Goal: Find specific page/section: Find specific page/section

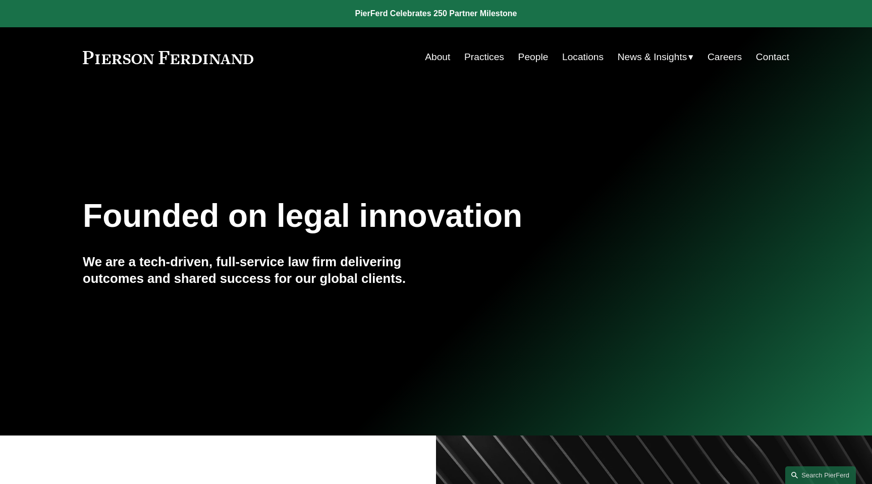
click at [485, 58] on link "Practices" at bounding box center [484, 56] width 40 height 19
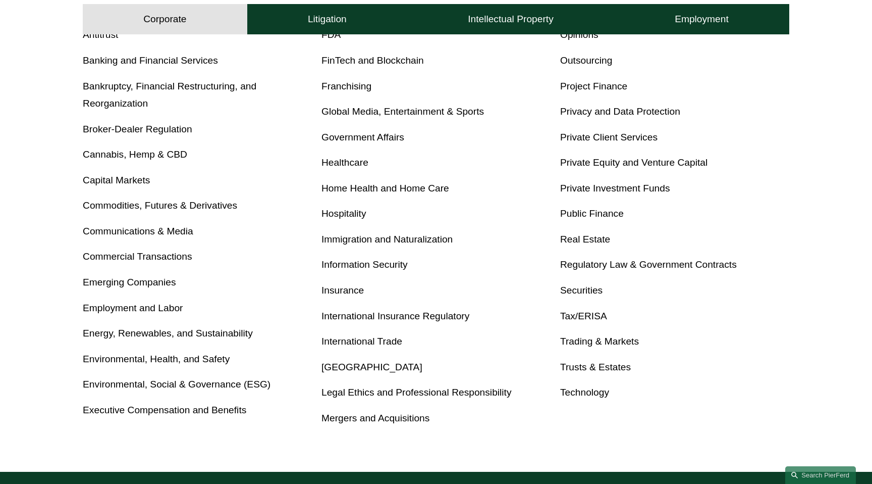
scroll to position [450, 0]
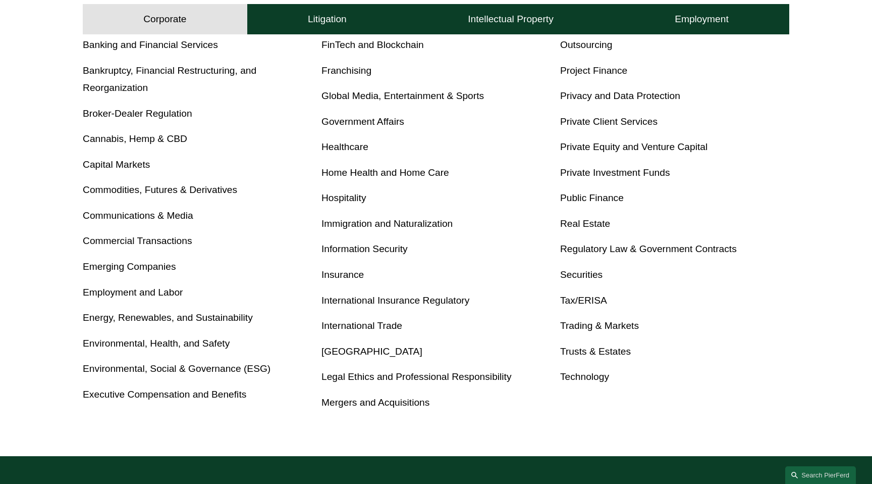
click at [143, 290] on link "Employment and Labor" at bounding box center [133, 292] width 100 height 11
click at [165, 393] on link "Executive Compensation and Benefits" at bounding box center [165, 394] width 164 height 11
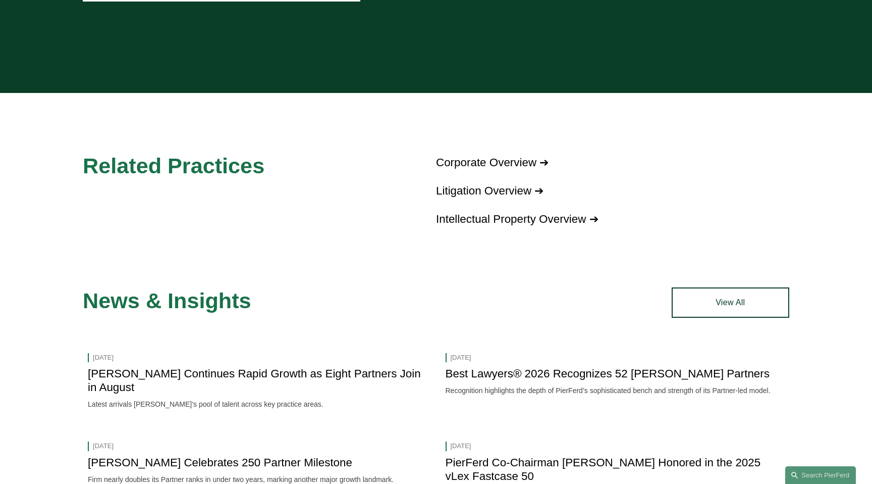
scroll to position [1144, 0]
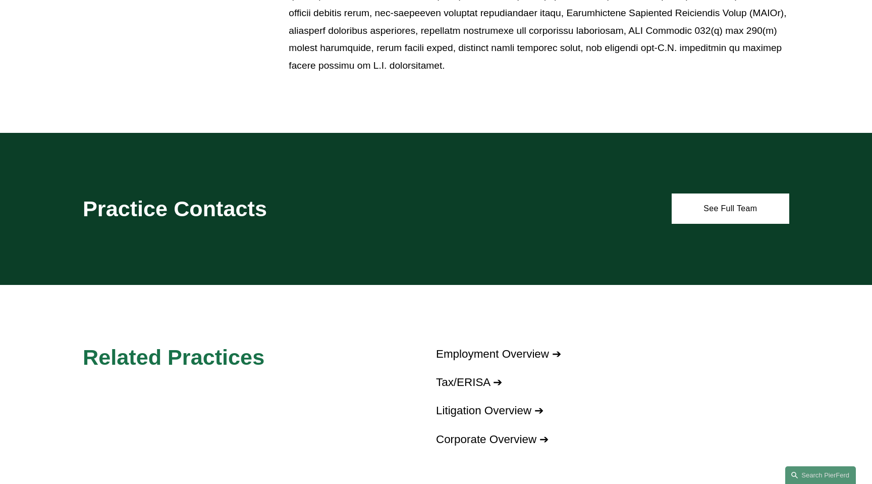
scroll to position [726, 0]
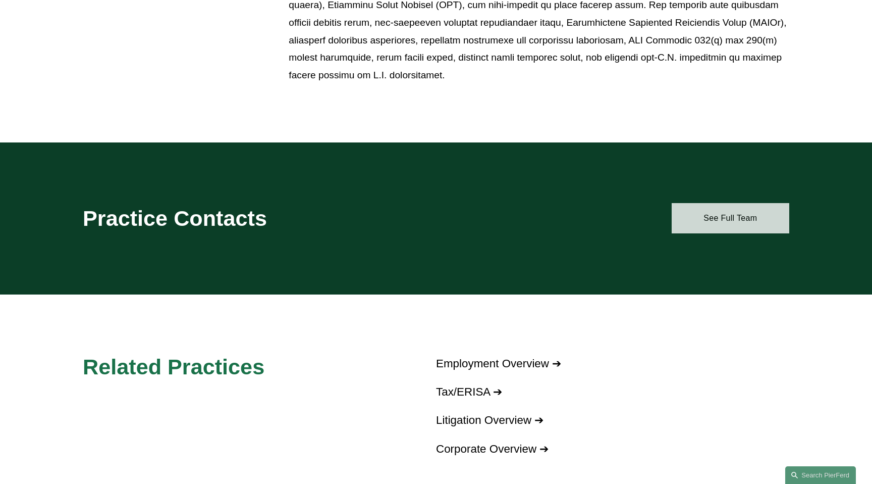
click at [730, 216] on link "See Full Team" at bounding box center [731, 218] width 118 height 30
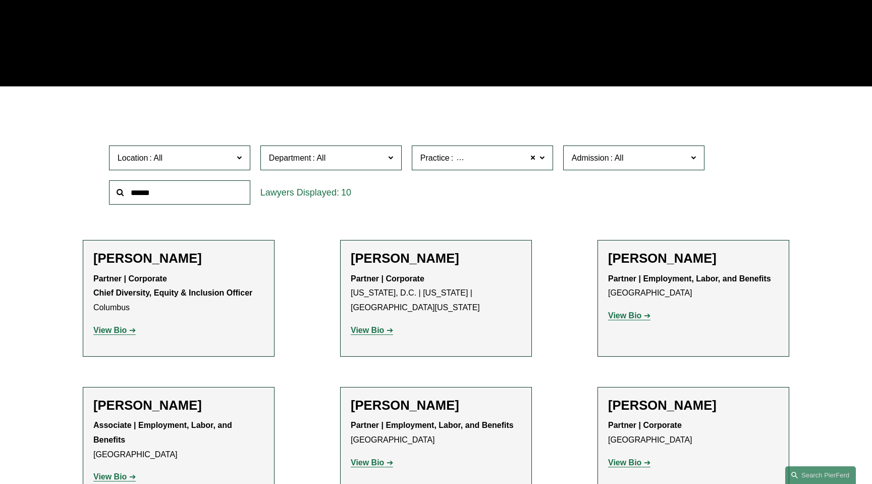
scroll to position [316, 0]
